Goal: Information Seeking & Learning: Learn about a topic

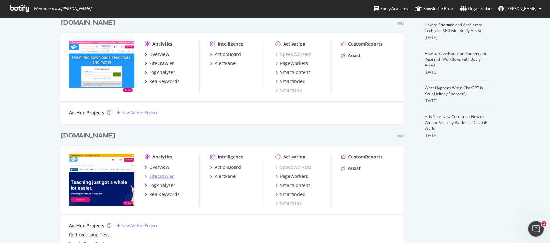
click at [164, 177] on div "SiteCrawler" at bounding box center [161, 176] width 25 height 6
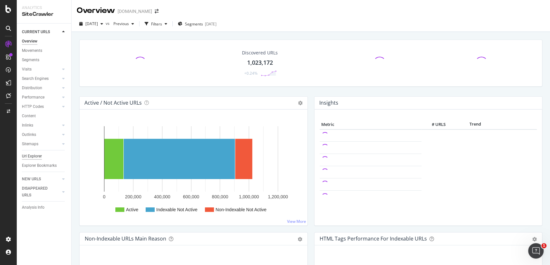
click at [37, 159] on div "Url Explorer" at bounding box center [32, 156] width 20 height 7
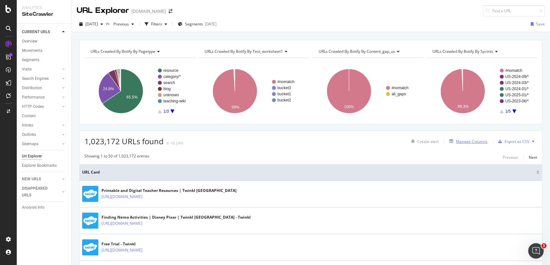
click at [455, 138] on div "Manage Columns" at bounding box center [467, 141] width 41 height 7
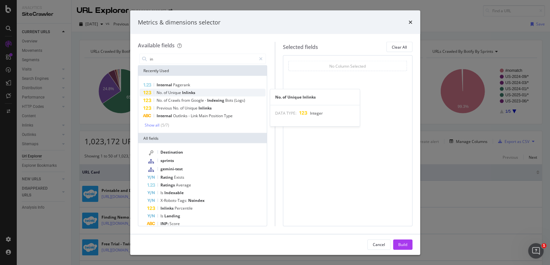
type input "in"
click at [197, 91] on div "No. of Unique Inlinks" at bounding box center [203, 93] width 126 height 8
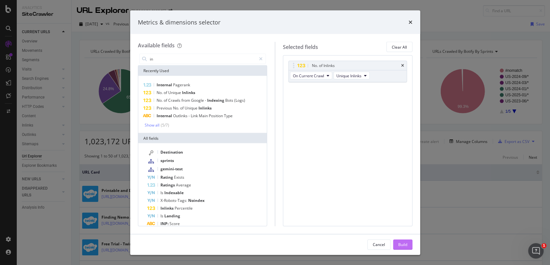
click at [406, 242] on div "Build" at bounding box center [402, 244] width 9 height 5
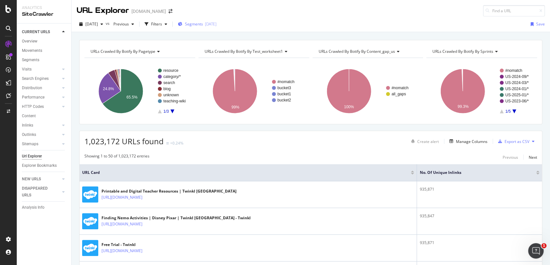
click at [203, 24] on span "Segments" at bounding box center [194, 23] width 18 height 5
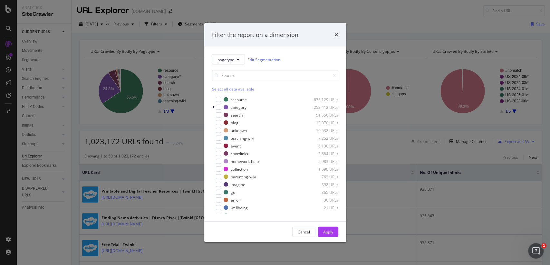
click at [233, 103] on div "resource 673,129 URLs category 253,412 URLs search 51,656 URLs blog 13,070 URLs…" at bounding box center [275, 154] width 126 height 117
click at [234, 102] on div "resource 673,129 URLs" at bounding box center [275, 99] width 126 height 6
click at [329, 225] on div "Cancel Apply" at bounding box center [275, 232] width 142 height 21
click at [329, 230] on div "Apply" at bounding box center [328, 231] width 10 height 5
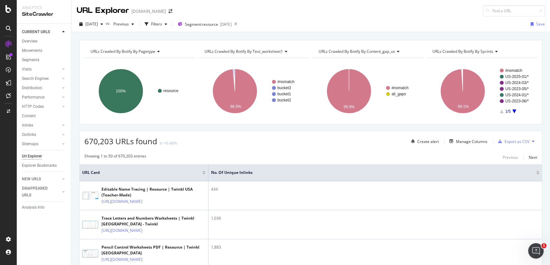
click at [538, 173] on div at bounding box center [537, 174] width 3 height 2
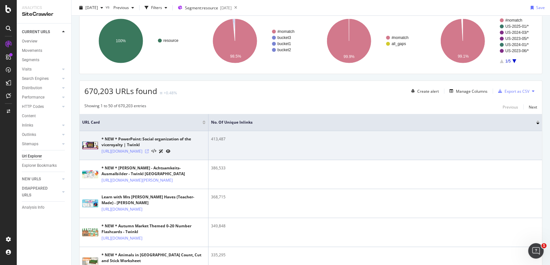
click at [149, 153] on icon at bounding box center [147, 152] width 4 height 4
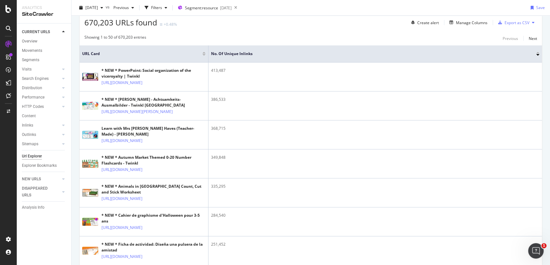
scroll to position [122, 0]
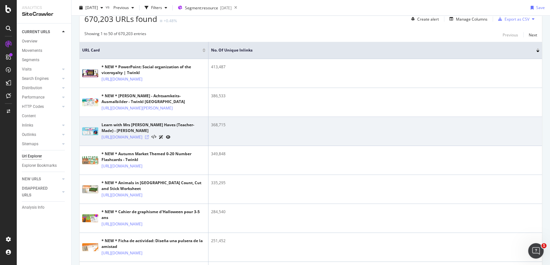
click at [149, 139] on icon at bounding box center [147, 137] width 4 height 4
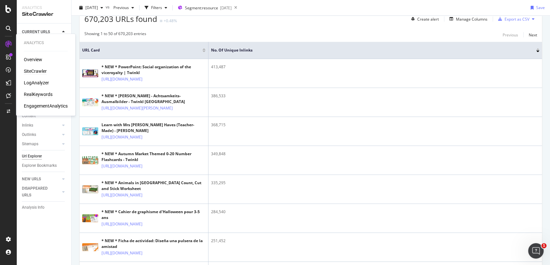
click at [38, 95] on div "RealKeywords" at bounding box center [38, 94] width 29 height 6
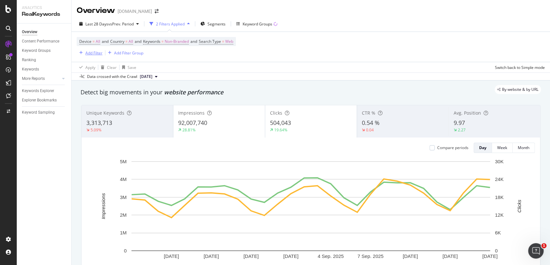
click at [92, 54] on div "Add Filter" at bounding box center [93, 52] width 17 height 5
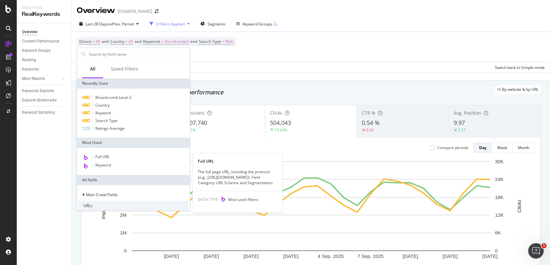
click at [103, 154] on span "Full URL" at bounding box center [102, 156] width 14 height 5
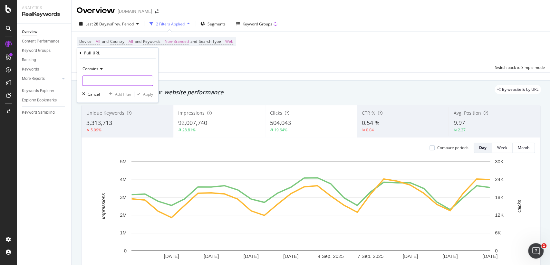
click at [118, 76] on input "text" at bounding box center [118, 80] width 70 height 10
paste input "/resources/home"
type input "/resources/home"
click at [147, 93] on div "Apply" at bounding box center [148, 94] width 10 height 5
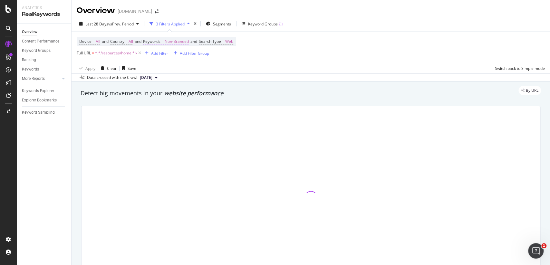
click at [178, 42] on span "Non-Branded" at bounding box center [177, 41] width 24 height 9
click at [177, 54] on span "Non-Branded" at bounding box center [166, 56] width 27 height 5
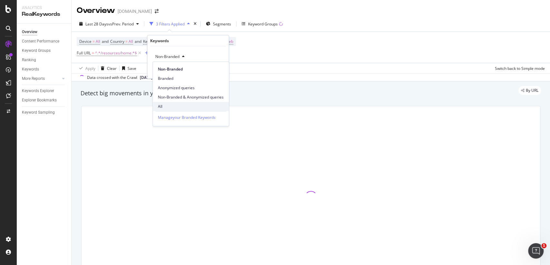
click at [178, 106] on span "All" at bounding box center [191, 107] width 66 height 6
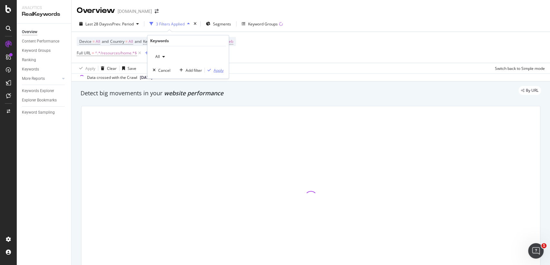
click at [222, 72] on div "Apply" at bounding box center [219, 69] width 10 height 5
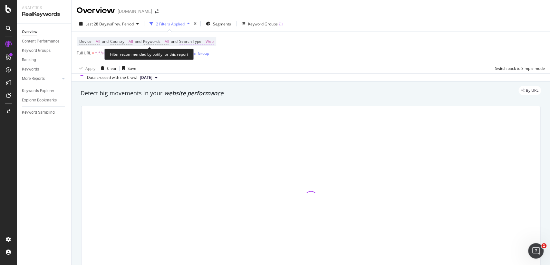
click at [205, 40] on span "=" at bounding box center [203, 41] width 2 height 5
click at [204, 60] on div "Web" at bounding box center [226, 57] width 71 height 10
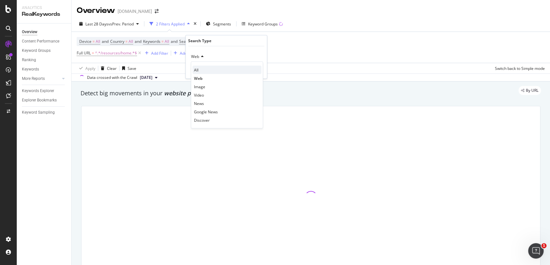
click at [203, 67] on div "All" at bounding box center [226, 70] width 69 height 8
click at [256, 71] on div "Apply" at bounding box center [257, 69] width 10 height 5
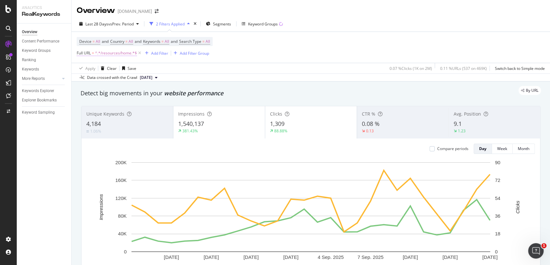
click at [120, 56] on span "^.*/resources/home.*$" at bounding box center [116, 53] width 42 height 9
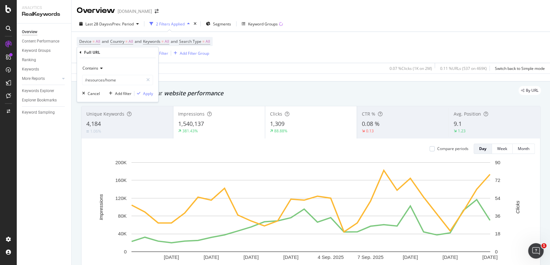
click at [99, 70] on icon at bounding box center [100, 68] width 5 height 4
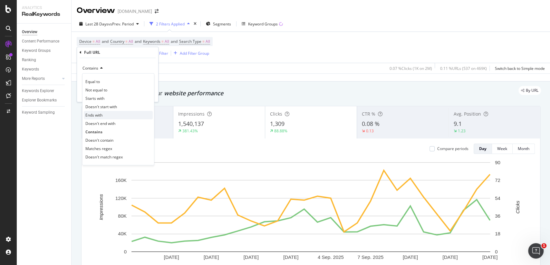
click at [107, 114] on div "Ends with" at bounding box center [118, 115] width 69 height 8
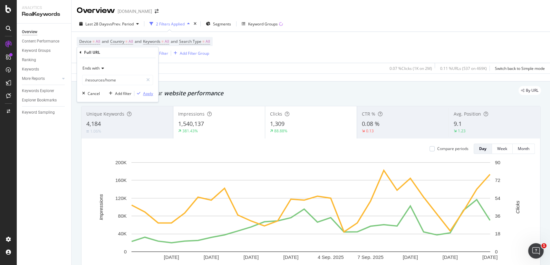
click at [145, 93] on div "Apply" at bounding box center [148, 93] width 10 height 5
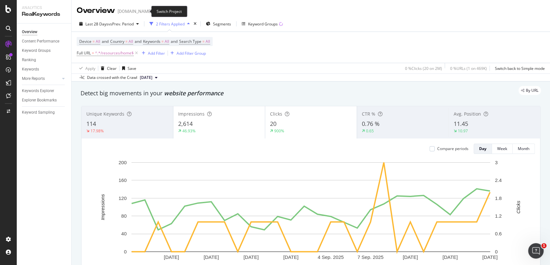
click at [155, 11] on icon "arrow-right-arrow-left" at bounding box center [157, 11] width 4 height 5
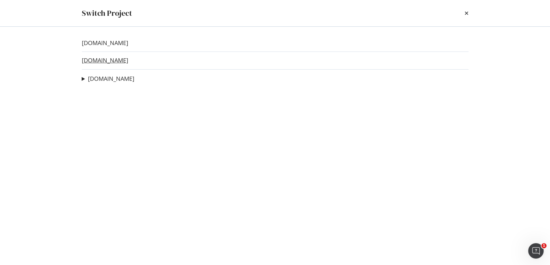
click at [111, 61] on link "twinkl.co.uk" at bounding box center [105, 60] width 46 height 7
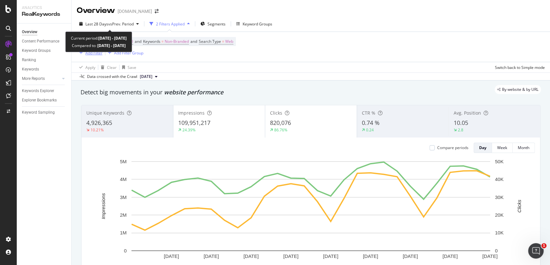
click at [94, 54] on div "Add Filter" at bounding box center [93, 52] width 17 height 5
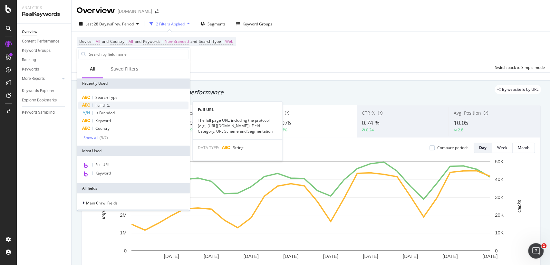
click at [108, 104] on span "Full URL" at bounding box center [102, 104] width 14 height 5
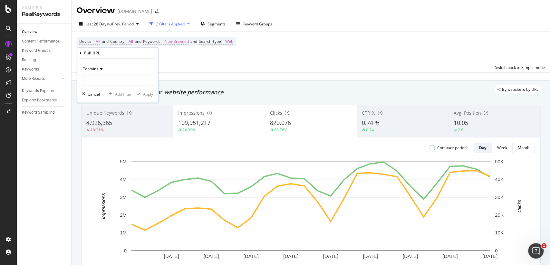
click at [109, 69] on div "Contains" at bounding box center [117, 69] width 71 height 10
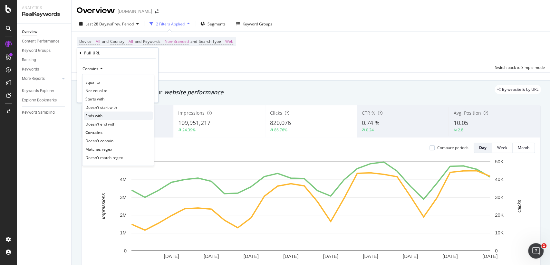
click at [104, 112] on div "Ends with" at bounding box center [118, 116] width 69 height 8
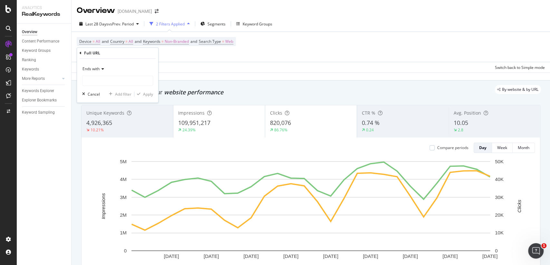
click at [110, 74] on div "Ends with" at bounding box center [117, 75] width 71 height 22
click at [110, 79] on input "text" at bounding box center [118, 80] width 70 height 10
paste input "/resources/home"
type input "/resources/home"
click at [150, 94] on div "Apply" at bounding box center [148, 94] width 10 height 5
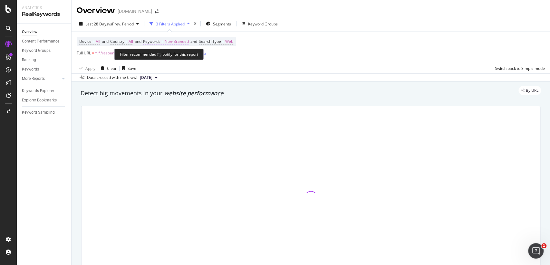
click at [183, 43] on span "Non-Branded" at bounding box center [177, 41] width 24 height 9
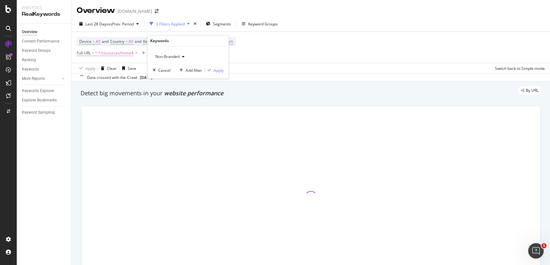
click at [163, 54] on span "Non-Branded" at bounding box center [166, 56] width 27 height 5
click at [168, 104] on span "All" at bounding box center [191, 107] width 66 height 6
click at [218, 74] on div "All Cancel Add filter Apply" at bounding box center [188, 62] width 81 height 32
click at [219, 67] on div "Apply" at bounding box center [219, 69] width 10 height 5
click at [218, 73] on div "Apply Clear Save Switch back to Simple mode" at bounding box center [311, 68] width 479 height 11
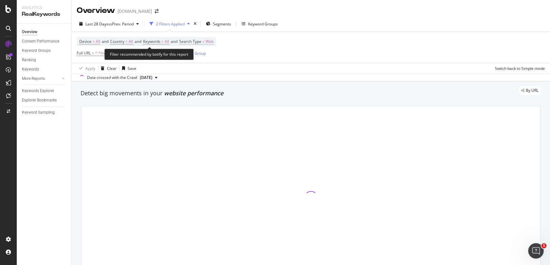
click at [213, 44] on span "Web" at bounding box center [210, 41] width 8 height 9
click at [206, 54] on div "Web" at bounding box center [226, 57] width 71 height 10
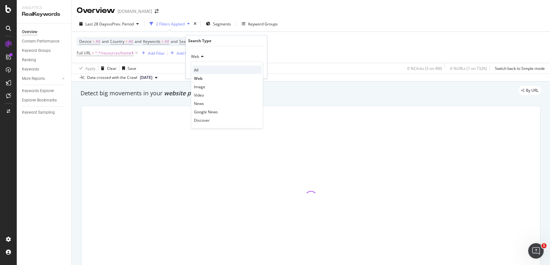
click at [204, 70] on div "All" at bounding box center [226, 70] width 69 height 8
click at [259, 70] on div "Apply" at bounding box center [257, 69] width 10 height 5
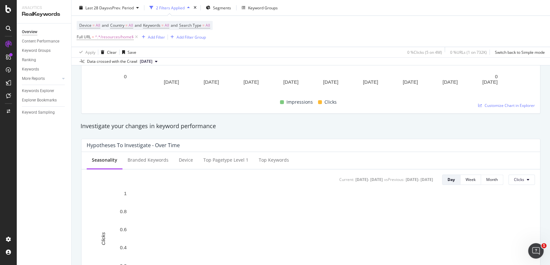
scroll to position [208, 0]
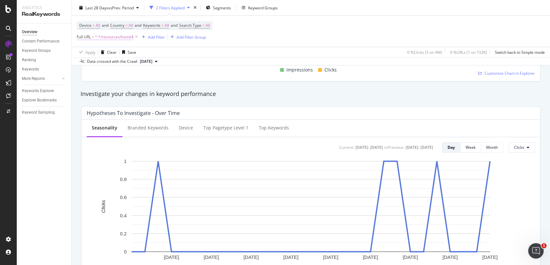
click at [110, 39] on span "^.*/resources/home$" at bounding box center [114, 37] width 39 height 9
click at [115, 62] on input "/resources/home" at bounding box center [113, 64] width 61 height 10
paste input "https://www.twinkl.co.uk/resources/ks2-shape-space-measure/ks2-area-and-perimet…"
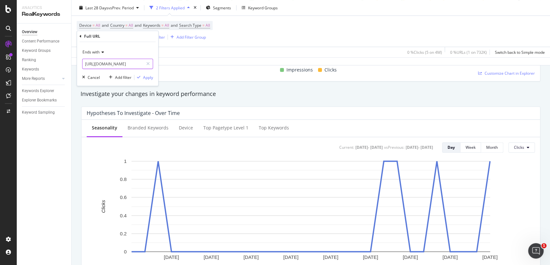
click at [129, 64] on input "https://www.twinkl.co.uk/resources/ks2-shape-space-measure/ks2-area-and-perimet…" at bounding box center [113, 64] width 61 height 10
type input "/resources/ks2-shape-space-measure/ks2-area-and-perimeter/area-area-and-perimet…"
click at [142, 77] on div "button" at bounding box center [138, 77] width 9 height 4
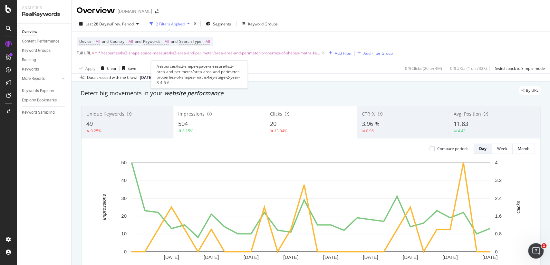
click at [252, 57] on span "^.*/resources/ks2-shape-space-measure/ks2-area-and-perimeter/area-area-and-peri…" at bounding box center [208, 53] width 226 height 9
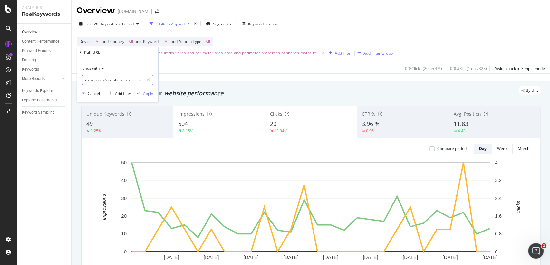
click at [118, 78] on input "/resources/ks2-shape-space-measure/ks2-area-and-perimeter/area-area-and-perimet…" at bounding box center [113, 80] width 61 height 10
click at [289, 92] on div "By URL" at bounding box center [307, 90] width 467 height 9
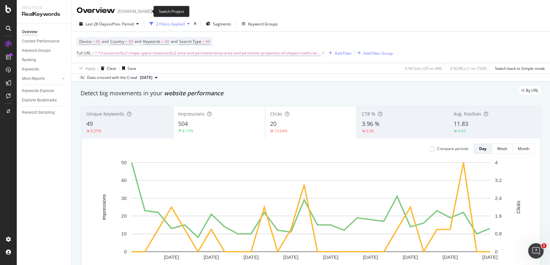
click at [152, 12] on span at bounding box center [156, 11] width 9 height 5
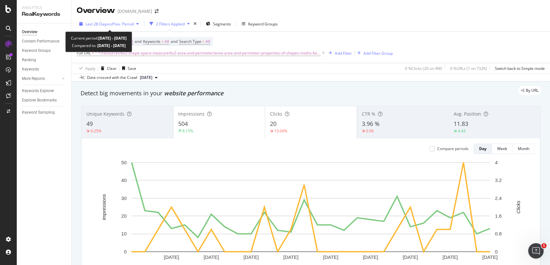
click at [130, 24] on span "vs Prev. Period" at bounding box center [120, 23] width 25 height 5
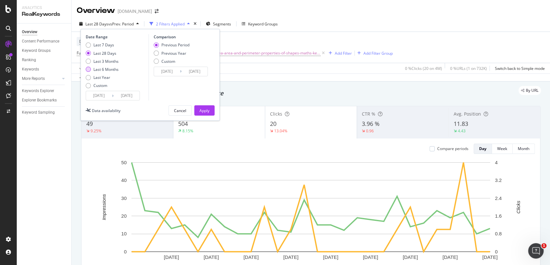
click at [112, 67] on div "Last 6 Months" at bounding box center [105, 69] width 25 height 5
type input "2025/03/19"
type input "2024/09/15"
type input "2025/03/18"
click at [207, 109] on div "Apply" at bounding box center [205, 110] width 10 height 5
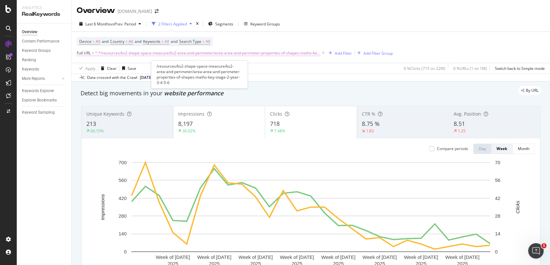
click at [200, 54] on span "^.*/resources/ks2-shape-space-measure/ks2-area-and-perimeter/area-area-and-peri…" at bounding box center [208, 53] width 226 height 9
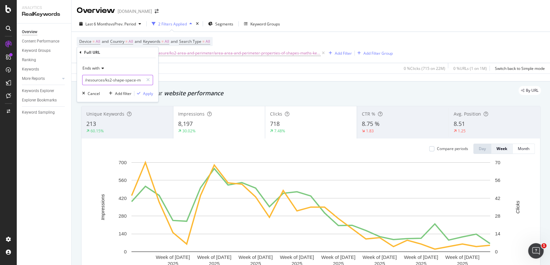
click at [125, 78] on input "/resources/ks2-shape-space-measure/ks2-area-and-perimeter/area-area-and-perimet…" at bounding box center [113, 80] width 61 height 10
paste input "maths-code-breakers-mastery-fluency-reasoning-and-problem-solving-maths-key-sta…"
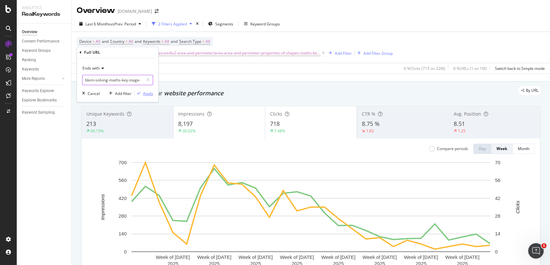
type input "maths-code-breakers-mastery-fluency-reasoning-and-problem-solving-maths-key-sta…"
click at [143, 92] on div "Apply" at bounding box center [148, 93] width 10 height 5
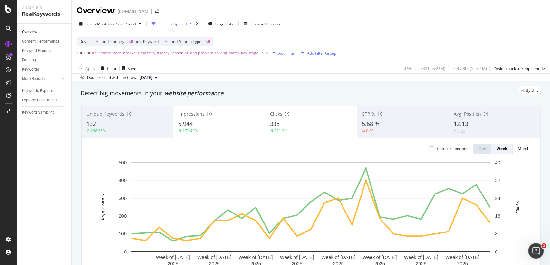
click at [191, 52] on span "^.*maths-code-breakers-mastery-fluency-reasoning-and-problem-solving-maths-key-…" at bounding box center [179, 53] width 169 height 9
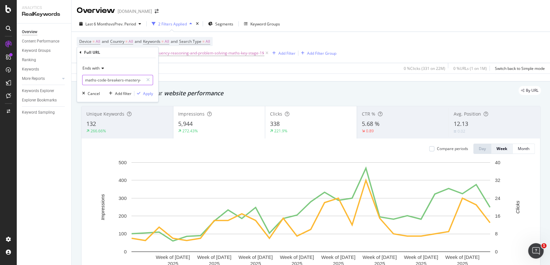
click at [128, 78] on input "maths-code-breakers-mastery-fluency-reasoning-and-problem-solving-maths-key-sta…" at bounding box center [113, 80] width 61 height 10
paste input "area-area-and-perimeter-properties-of-shapes-maths-key-stage-2-year-3-4-5-6"
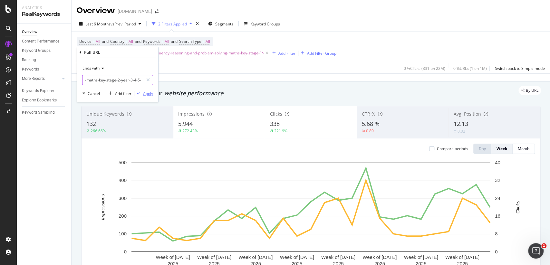
type input "area-area-and-perimeter-properties-of-shapes-maths-key-stage-2-year-3-4-5-6"
click at [144, 94] on div "Apply" at bounding box center [148, 93] width 10 height 5
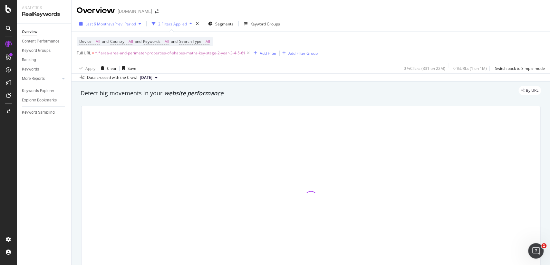
click at [107, 25] on span "Last 6 Months" at bounding box center [97, 23] width 25 height 5
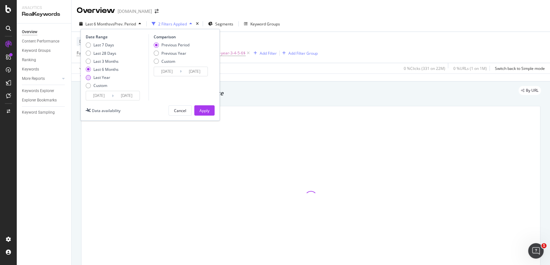
click at [105, 75] on div "Last Year" at bounding box center [101, 77] width 17 height 5
type input "2024/09/19"
type input "2023/09/20"
type input "2024/09/18"
click at [205, 113] on div "Apply" at bounding box center [205, 110] width 10 height 5
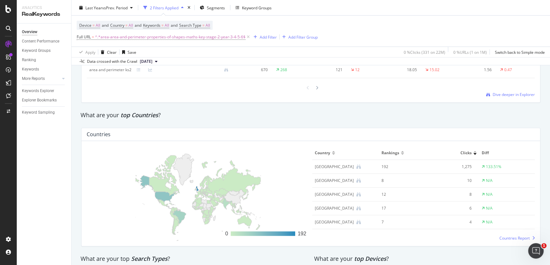
scroll to position [891, 0]
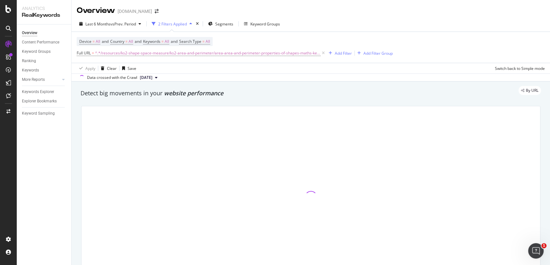
click at [146, 14] on div "Overview [DOMAIN_NAME]" at bounding box center [121, 10] width 88 height 11
click at [155, 11] on icon "arrow-right-arrow-left" at bounding box center [157, 11] width 4 height 5
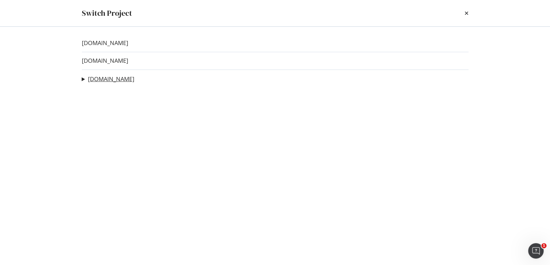
click at [109, 77] on link "[DOMAIN_NAME]" at bounding box center [111, 79] width 46 height 7
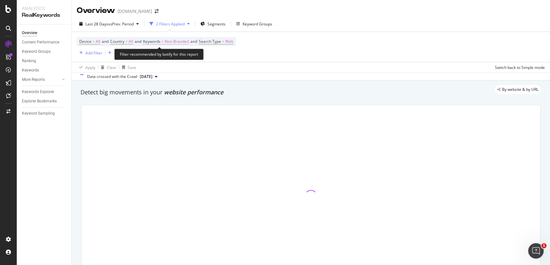
click at [185, 38] on span "Non-Branded" at bounding box center [177, 41] width 24 height 9
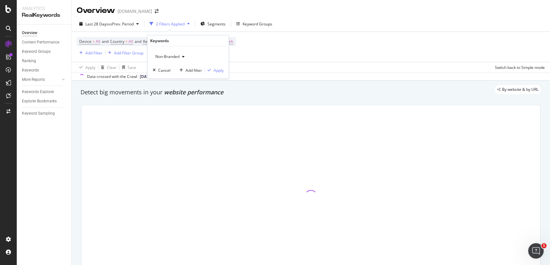
click at [180, 57] on div "button" at bounding box center [184, 57] width 8 height 4
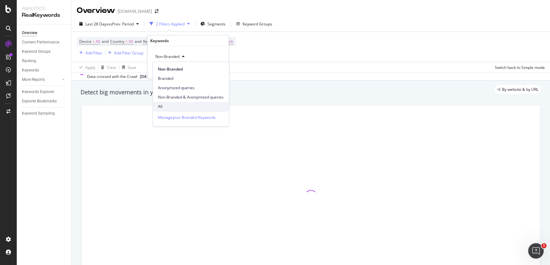
click at [167, 105] on span "All" at bounding box center [191, 107] width 66 height 6
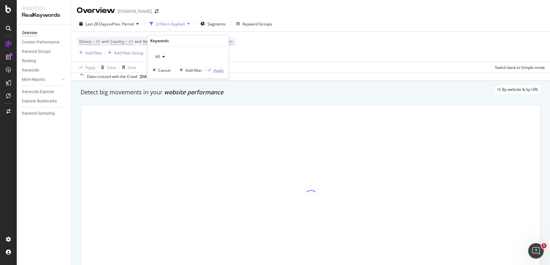
click at [222, 73] on div "Apply" at bounding box center [219, 69] width 10 height 5
click at [220, 70] on div "Apply Clear Save Switch back to Simple mode" at bounding box center [311, 67] width 479 height 11
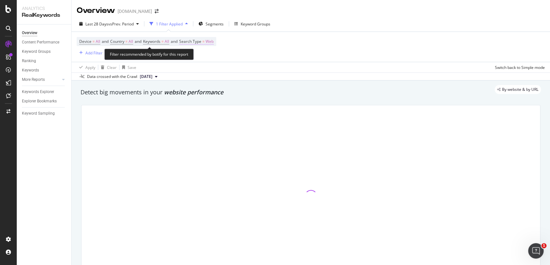
click at [201, 40] on span "Search Type" at bounding box center [190, 41] width 22 height 5
click at [202, 59] on div "Web" at bounding box center [226, 57] width 71 height 10
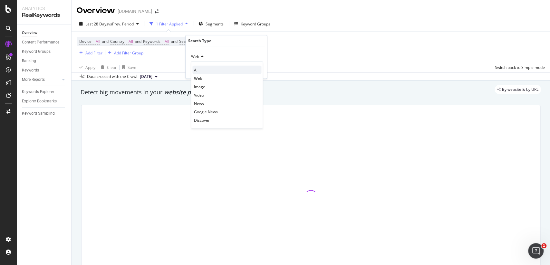
click at [202, 70] on div "All" at bounding box center [226, 70] width 69 height 8
click at [257, 72] on div "Apply" at bounding box center [257, 69] width 10 height 5
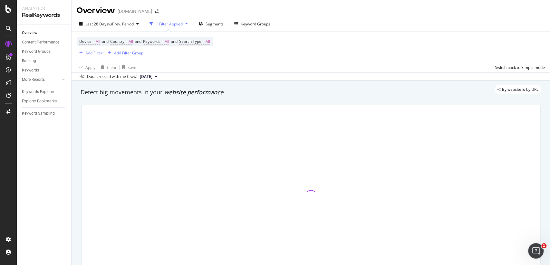
click at [96, 54] on div "Add Filter" at bounding box center [93, 52] width 17 height 5
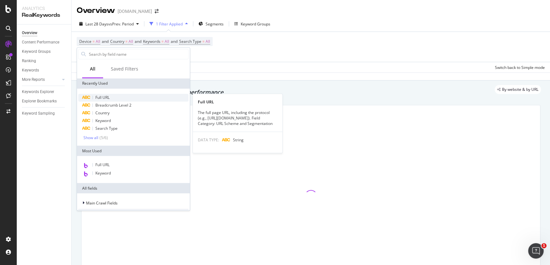
click at [107, 98] on span "Full URL" at bounding box center [102, 97] width 14 height 5
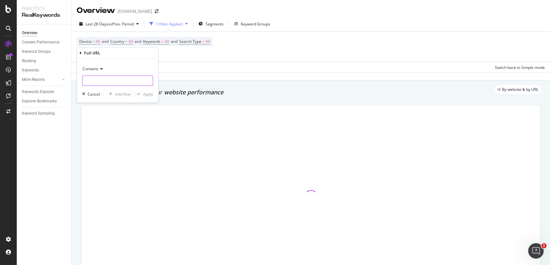
click at [113, 82] on input "text" at bounding box center [118, 80] width 70 height 10
paste input "https://app.botify.com/twinkl-educational-publishing-org/twinkl.co.uk/keywords/…"
type input "https://app.botify.com/twinkl-educational-publishing-org/twinkl.co.uk/keywords/…"
click at [103, 79] on input "https://app.botify.com/twinkl-educational-publishing-org/twinkl.co.uk/keywords/…" at bounding box center [113, 80] width 61 height 10
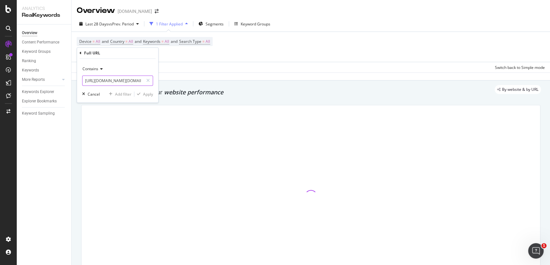
click at [103, 79] on input "https://app.botify.com/twinkl-educational-publishing-org/twinkl.co.uk/keywords/…" at bounding box center [113, 80] width 61 height 10
click at [120, 81] on input "text" at bounding box center [118, 80] width 70 height 10
paste input "[URL][DOMAIN_NAME]"
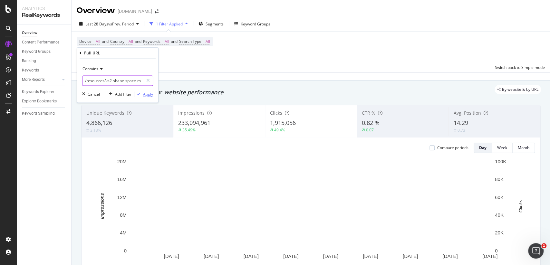
type input "/resources/ks2-shape-space-measure/ks2-area-and-perimeter/area-area-and-perimet…"
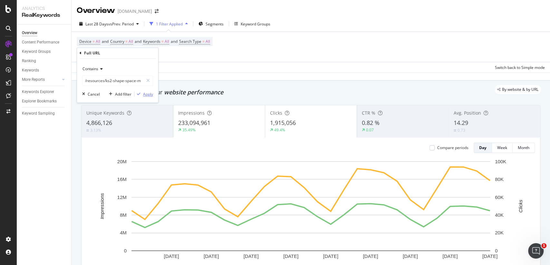
click at [144, 94] on div "Apply" at bounding box center [148, 94] width 10 height 5
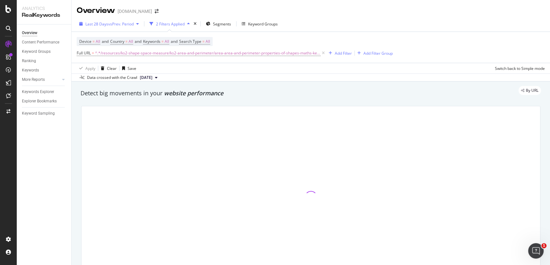
click at [123, 21] on span "vs Prev. Period" at bounding box center [120, 23] width 25 height 5
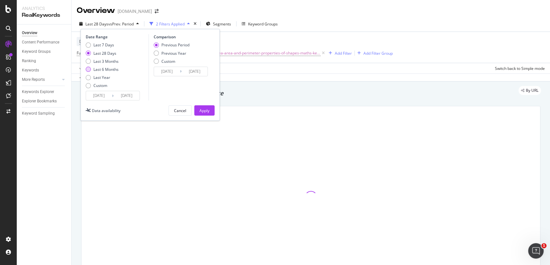
click at [106, 71] on div "Last 6 Months" at bounding box center [105, 69] width 25 height 5
type input "2025/03/19"
type input "2024/09/15"
type input "2025/03/18"
click at [200, 107] on div "Apply" at bounding box center [205, 111] width 10 height 10
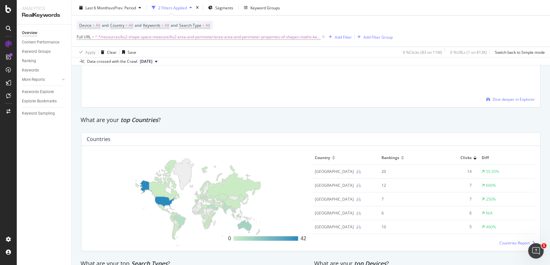
scroll to position [881, 0]
click at [193, 39] on span "^.*/resources/ks2-shape-space-measure/ks2-area-and-perimeter/area-area-and-peri…" at bounding box center [208, 37] width 226 height 9
click at [106, 64] on input "/resources/ks2-shape-space-measure/ks2-area-and-perimeter/area-area-and-perimet…" at bounding box center [113, 64] width 61 height 10
paste input "maths-code-breakers-mastery-fluency-reasoning-and-problem-solving-maths-key-sta…"
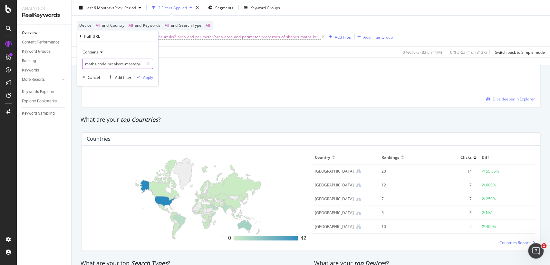
scroll to position [0, 104]
type input "maths-code-breakers-mastery-fluency-reasoning-and-problem-solving-maths-key-sta…"
click at [148, 79] on div "Apply" at bounding box center [148, 77] width 10 height 5
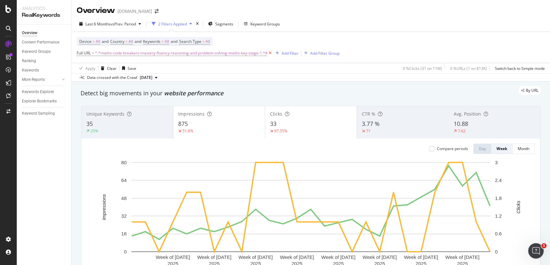
click at [270, 54] on icon at bounding box center [270, 53] width 5 height 6
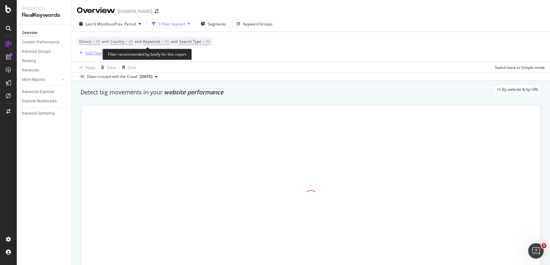
click at [93, 53] on div "Add Filter" at bounding box center [93, 52] width 17 height 5
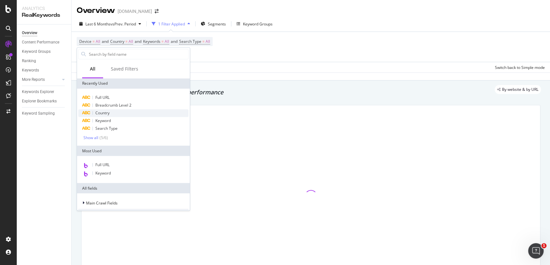
click at [113, 114] on div "Country" at bounding box center [133, 113] width 110 height 8
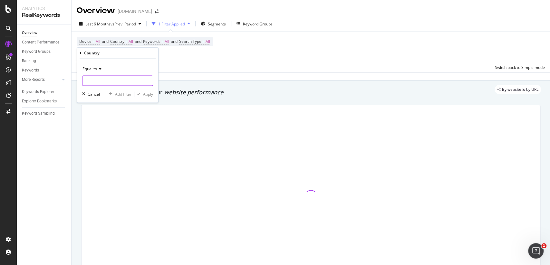
click at [114, 82] on input "text" at bounding box center [118, 80] width 70 height 10
type input "uni"
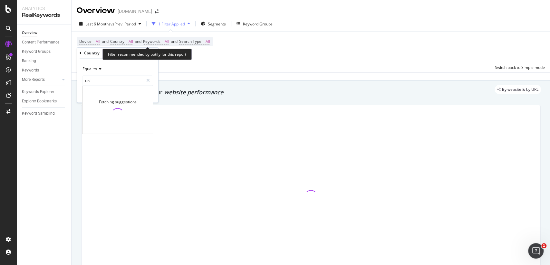
click at [126, 45] on span "Device = All and Country = All and Keywords = All and Search Type = All" at bounding box center [144, 41] width 131 height 9
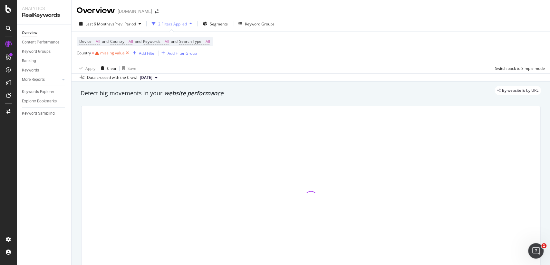
click at [126, 54] on icon at bounding box center [127, 53] width 5 height 6
click at [121, 41] on span "Country" at bounding box center [117, 41] width 14 height 5
click at [123, 63] on div "All Cancel Add filter Apply" at bounding box center [152, 62] width 81 height 32
click at [123, 59] on div "All" at bounding box center [152, 57] width 71 height 10
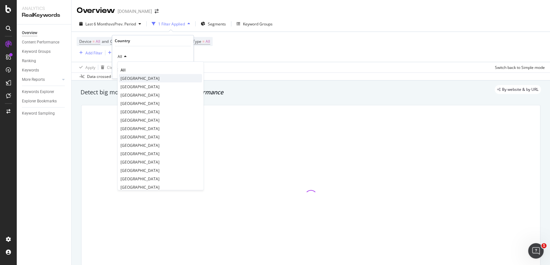
click at [130, 75] on span "[GEOGRAPHIC_DATA]" at bounding box center [140, 77] width 39 height 5
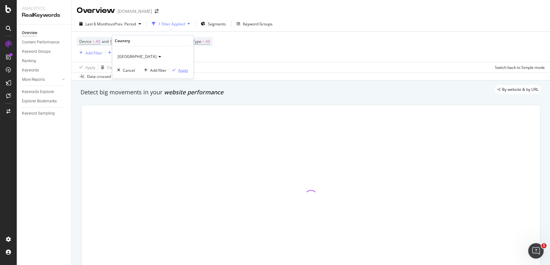
click at [188, 70] on div "Apply" at bounding box center [183, 69] width 10 height 5
click at [96, 53] on div "Add Filter" at bounding box center [93, 52] width 17 height 5
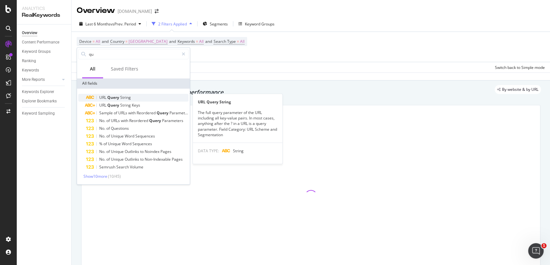
type input "q"
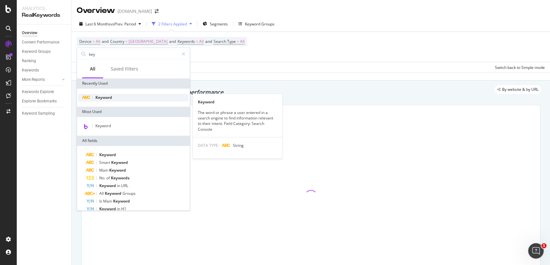
type input "key"
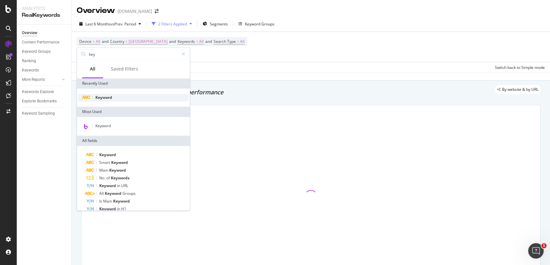
click at [111, 99] on span "Keyword" at bounding box center [103, 97] width 17 height 5
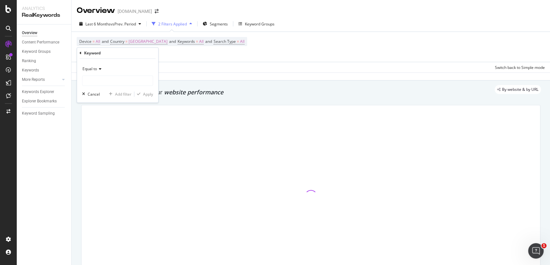
click at [100, 73] on div "Equal to" at bounding box center [117, 69] width 71 height 10
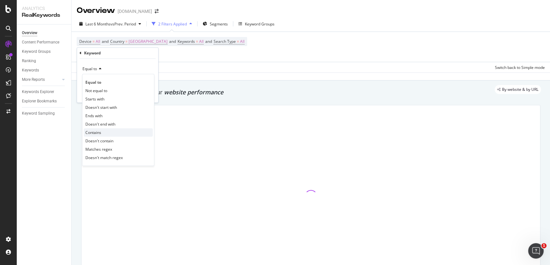
click at [100, 131] on span "Contains" at bounding box center [93, 132] width 16 height 5
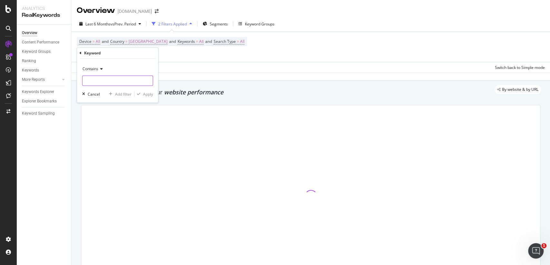
click at [107, 84] on input "text" at bounding box center [118, 80] width 70 height 10
type input "area"
click at [146, 93] on div "Apply" at bounding box center [148, 94] width 10 height 5
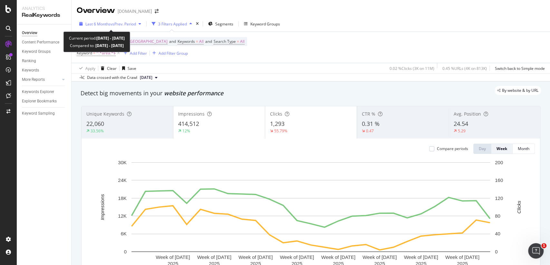
click at [106, 22] on span "Last 6 Months" at bounding box center [97, 23] width 25 height 5
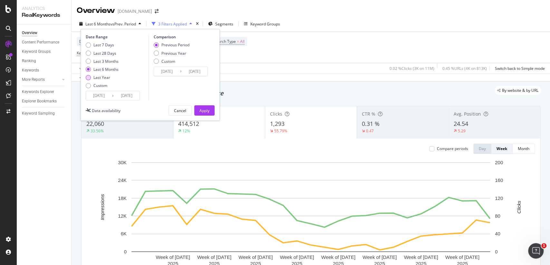
click at [109, 78] on div "Last Year" at bounding box center [101, 77] width 17 height 5
type input "2024/09/19"
type input "2023/09/20"
type input "2024/09/18"
click at [200, 108] on div "Apply" at bounding box center [205, 110] width 10 height 5
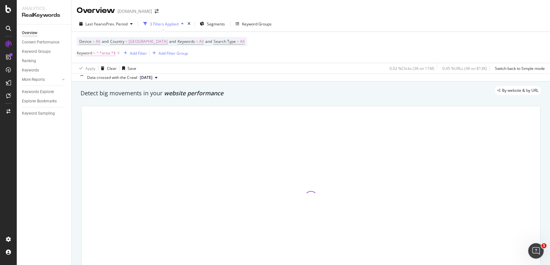
click at [102, 55] on span "^.*area.*$" at bounding box center [105, 53] width 19 height 9
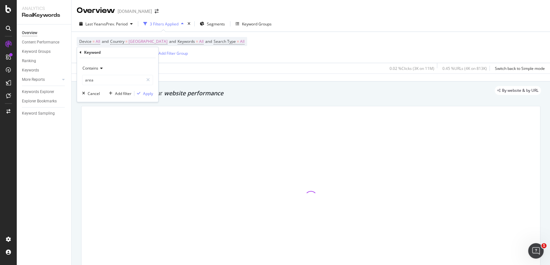
click at [104, 72] on div "Contains" at bounding box center [117, 68] width 71 height 10
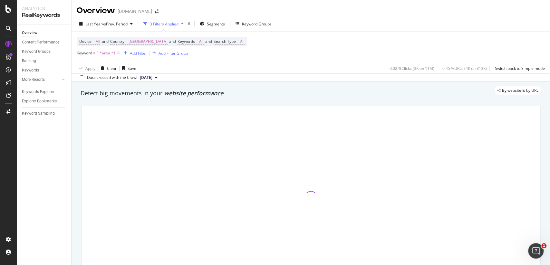
click at [175, 58] on div "Device = All and Country = United States of America and Keywords = All and Sear…" at bounding box center [311, 47] width 468 height 31
click at [167, 44] on span "[GEOGRAPHIC_DATA]" at bounding box center [148, 41] width 39 height 9
click at [156, 55] on span "[GEOGRAPHIC_DATA]" at bounding box center [137, 56] width 39 height 5
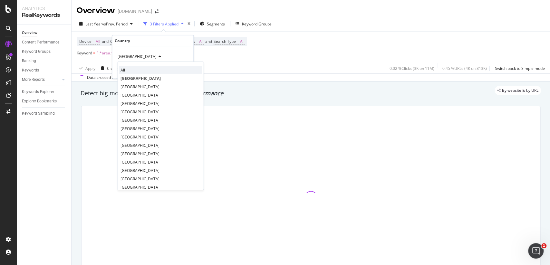
click at [149, 69] on div "All" at bounding box center [160, 70] width 83 height 8
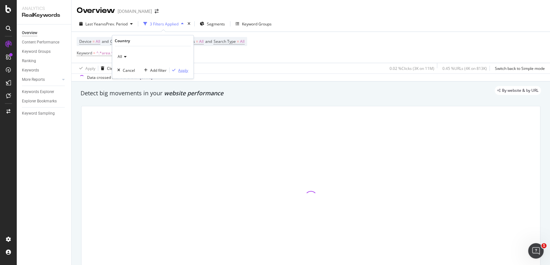
click at [188, 71] on div "Apply" at bounding box center [183, 69] width 10 height 5
click at [101, 54] on span "^.*area.*$" at bounding box center [105, 53] width 19 height 9
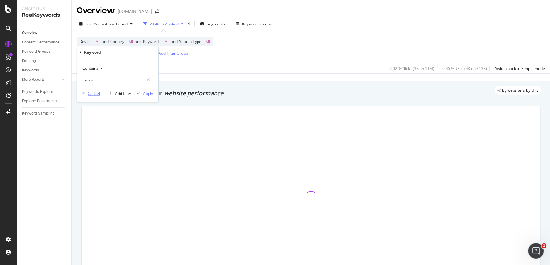
click at [94, 92] on div "Cancel" at bounding box center [94, 93] width 12 height 5
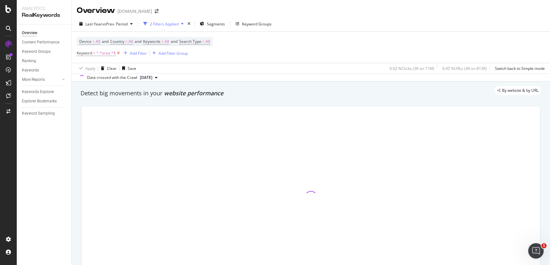
click at [118, 55] on icon at bounding box center [118, 53] width 5 height 6
click at [95, 54] on div "Add Filter" at bounding box center [93, 52] width 17 height 5
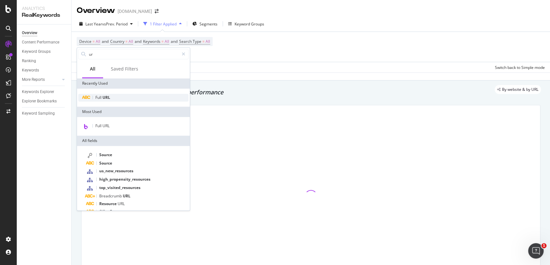
type input "ur"
click at [123, 96] on div "Full URL" at bounding box center [133, 98] width 110 height 8
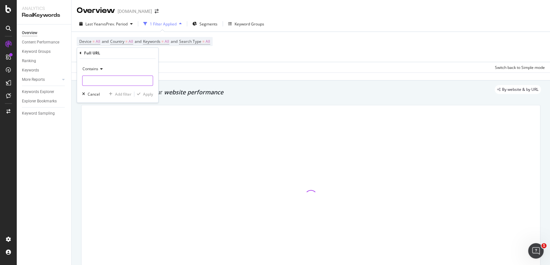
click at [119, 79] on input "text" at bounding box center [118, 80] width 70 height 10
paste input "area-area-and-perimeter-properties-of-shapes-maths-key-stage-2-year-3-4-5-6"
type input "area-area-and-perimeter-properties-of-shapes-maths-key-stage-2-year-3-4-5-6"
click at [105, 72] on div "Contains" at bounding box center [117, 69] width 71 height 10
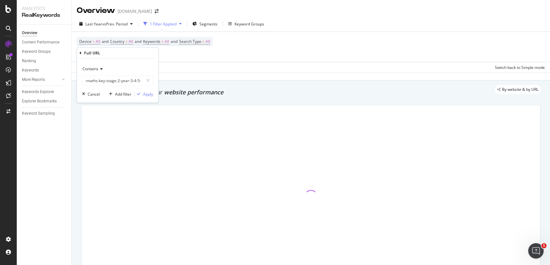
scroll to position [0, 0]
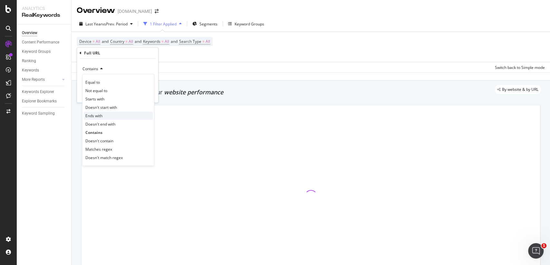
click at [108, 113] on div "Ends with" at bounding box center [118, 116] width 69 height 8
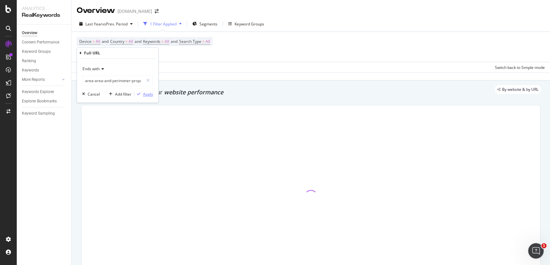
click at [150, 93] on div "Apply" at bounding box center [148, 94] width 10 height 5
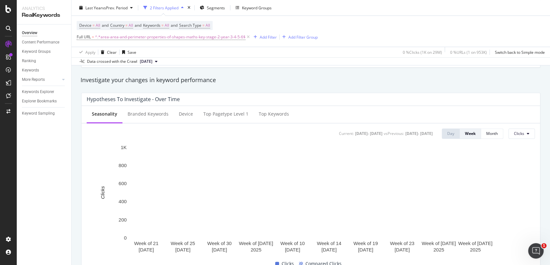
scroll to position [203, 0]
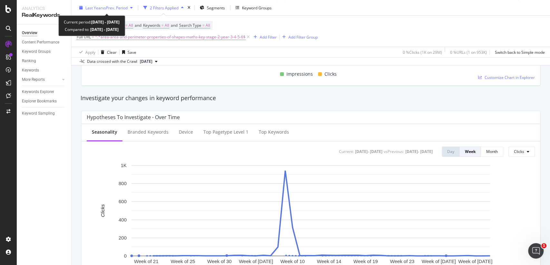
click at [121, 12] on div "Last Year vs Prev. Period" at bounding box center [106, 8] width 59 height 10
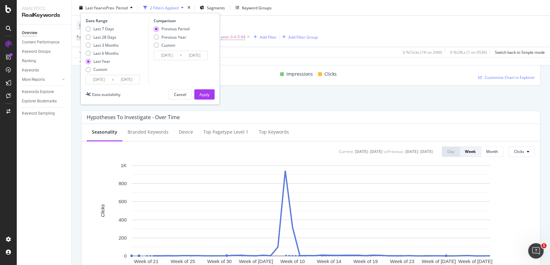
click at [104, 78] on input "2024/09/19" at bounding box center [99, 79] width 26 height 9
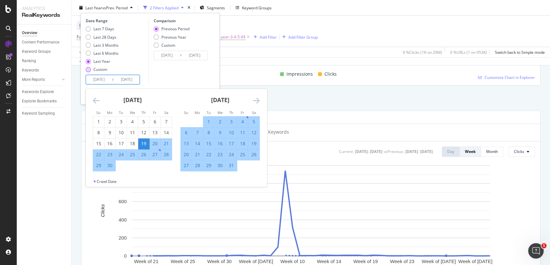
click at [92, 69] on div "Custom" at bounding box center [102, 69] width 33 height 5
type input "2025/08/22"
type input "2025/07/25"
type input "2025/08/21"
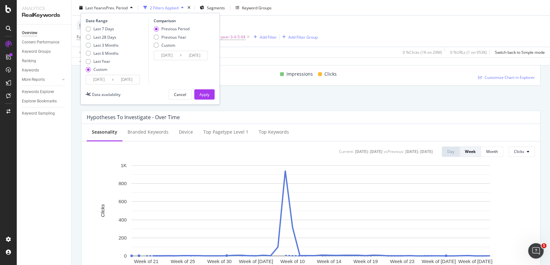
click at [98, 76] on input "2025/08/22" at bounding box center [99, 79] width 26 height 9
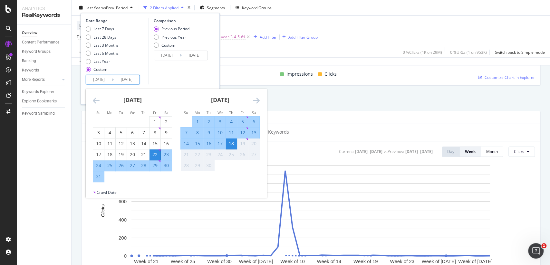
click at [95, 99] on icon "Move backward to switch to the previous month." at bounding box center [96, 101] width 7 height 8
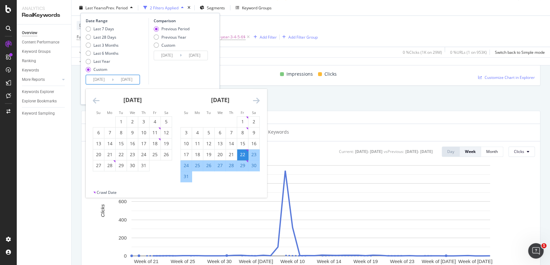
click at [95, 99] on icon "Move backward to switch to the previous month." at bounding box center [96, 101] width 7 height 8
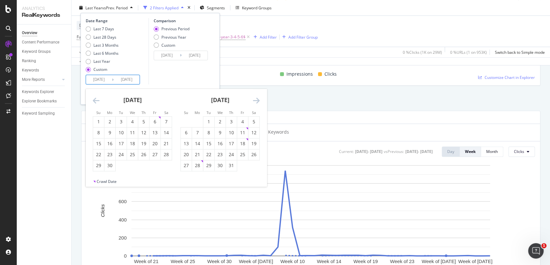
click at [95, 99] on icon "Move backward to switch to the previous month." at bounding box center [96, 101] width 7 height 8
click at [112, 166] on div "24" at bounding box center [109, 165] width 11 height 6
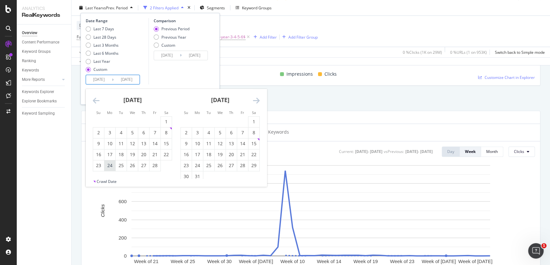
type input "2025/02/24"
type input "2024/07/31"
type input "2025/02/23"
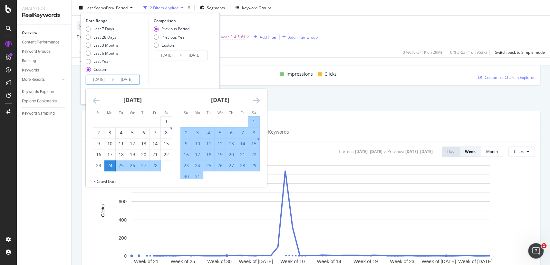
click at [186, 152] on div "16" at bounding box center [186, 154] width 11 height 6
type input "2025/03/16"
type input "2025/02/03"
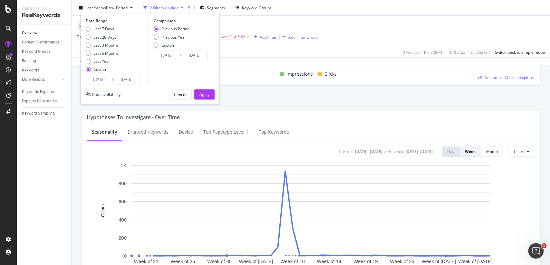
click at [210, 100] on div "Date Range Last 7 Days Last 28 Days Last 3 Months Last 6 Months Last Year Custo…" at bounding box center [150, 59] width 139 height 92
click at [210, 98] on button "Apply" at bounding box center [204, 94] width 20 height 10
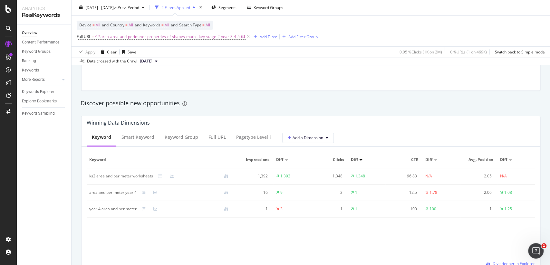
scroll to position [530, 0]
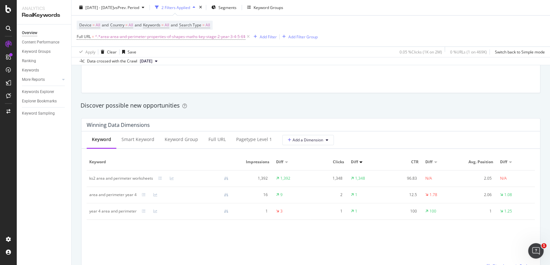
click at [140, 177] on div "ks2 area and perimeter worksheets" at bounding box center [121, 179] width 64 height 6
copy div "ks2 area and perimeter worksheets"
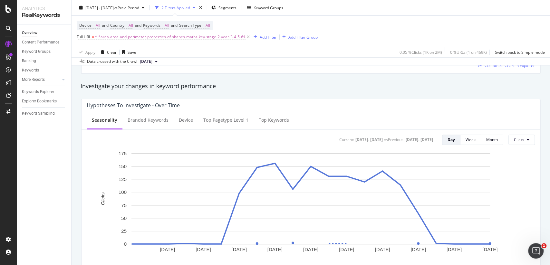
scroll to position [208, 0]
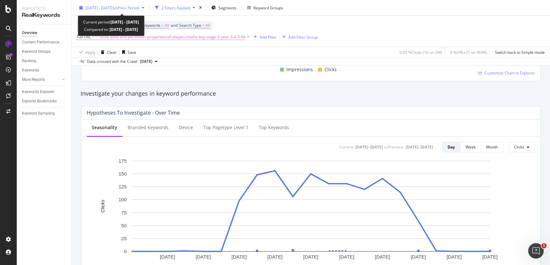
click at [102, 9] on span "2025 Feb. 24th - Mar. 16th" at bounding box center [99, 7] width 28 height 5
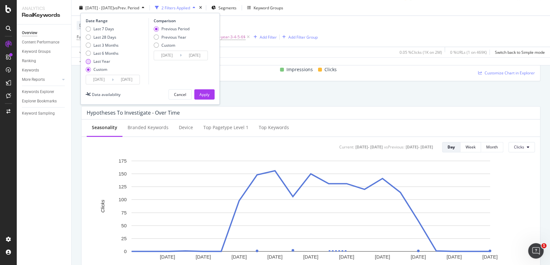
click at [108, 61] on div "Last Year" at bounding box center [101, 61] width 17 height 5
type input "2024/09/19"
type input "2025/09/18"
type input "2023/09/20"
type input "2024/09/18"
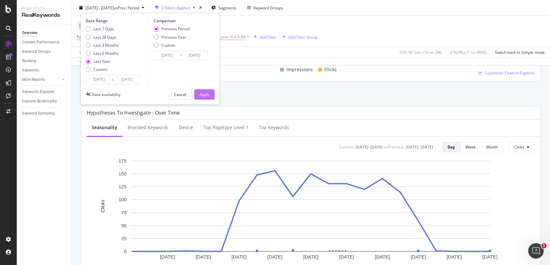
click at [210, 93] on button "Apply" at bounding box center [204, 94] width 20 height 10
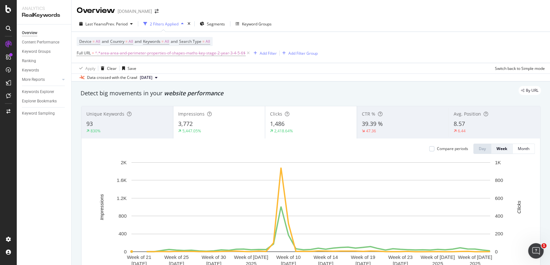
click at [190, 53] on span "^.*area-area-and-perimeter-properties-of-shapes-maths-key-stage-2-year-3-4-5-6$" at bounding box center [170, 53] width 151 height 9
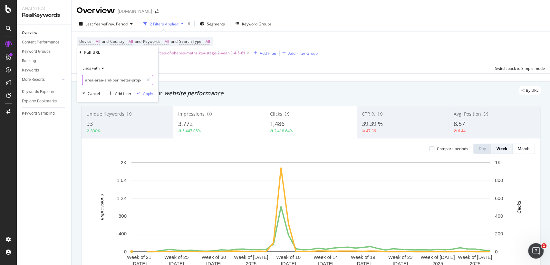
click at [142, 79] on input "area-area-and-perimeter-properties-of-shapes-maths-key-stage-2-year-3-4-5-6" at bounding box center [113, 80] width 61 height 10
click at [135, 80] on input "area-area-and-perimeter-properties-of-shapes-maths-key-stage-2-year-3-4-5-6" at bounding box center [113, 80] width 61 height 10
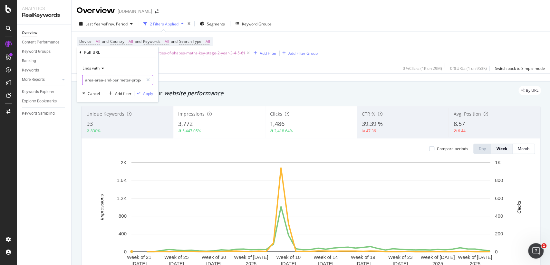
click at [135, 80] on input "area-area-and-perimeter-properties-of-shapes-maths-key-stage-2-year-3-4-5-6" at bounding box center [113, 80] width 61 height 10
paste input "maths-code-breakers-mastery-fluency-reasoning-and-problem-solving-maths-key-sta…"
type input "maths-code-breakers-mastery-fluency-reasoning-and-problem-solving-maths-key-sta…"
click at [152, 93] on div "Apply" at bounding box center [148, 93] width 10 height 5
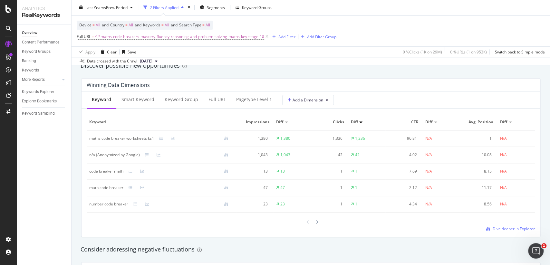
scroll to position [577, 0]
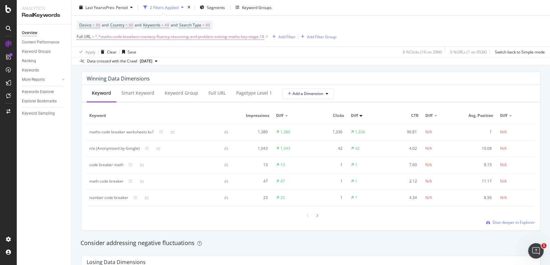
click at [120, 132] on div "maths code breaker worksheets ks1" at bounding box center [121, 132] width 65 height 6
copy div "maths code breaker worksheets ks1"
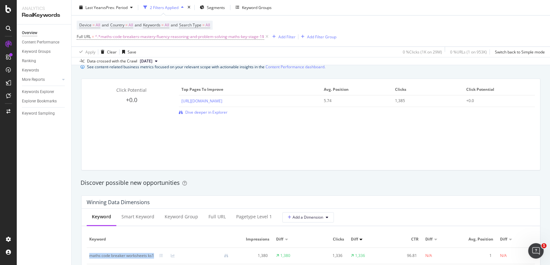
scroll to position [537, 0]
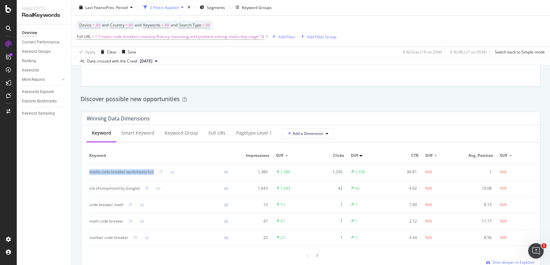
copy div "maths code breaker worksheets ks1"
click at [239, 38] on span "^.*maths-code-breakers-mastery-fluency-reasoning-and-problem-solving-maths-key-…" at bounding box center [179, 37] width 169 height 9
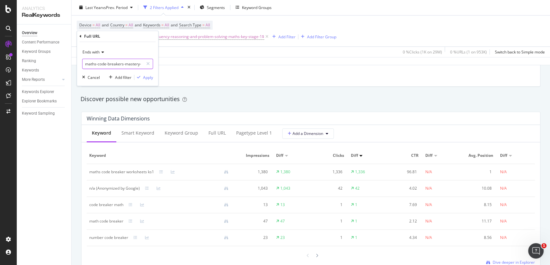
click at [115, 67] on input "maths-code-breakers-mastery-fluency-reasoning-and-problem-solving-maths-key-sta…" at bounding box center [113, 64] width 61 height 10
paste input "communication-cards-aac-[MEDICAL_DATA]-[GEOGRAPHIC_DATA]"
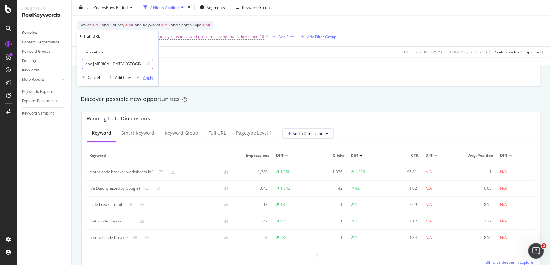
type input "communication-cards-aac-[MEDICAL_DATA]-[GEOGRAPHIC_DATA]"
click at [149, 79] on div "Apply" at bounding box center [148, 77] width 10 height 5
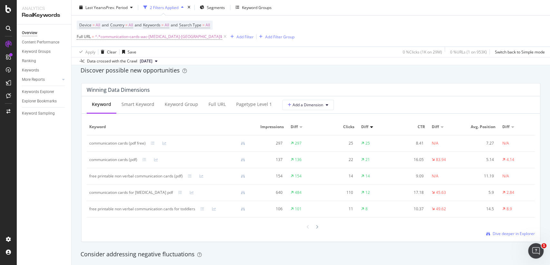
scroll to position [566, 0]
click at [32, 71] on div "Keywords" at bounding box center [30, 70] width 17 height 7
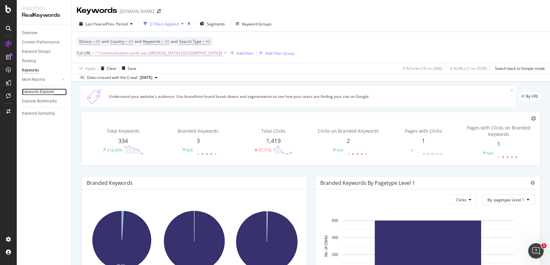
click at [45, 89] on div "Keywords Explorer" at bounding box center [38, 92] width 32 height 7
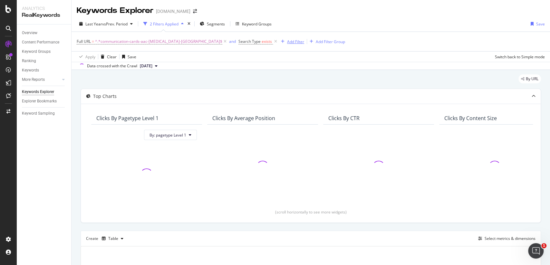
click at [278, 45] on div "Add Filter" at bounding box center [291, 41] width 26 height 7
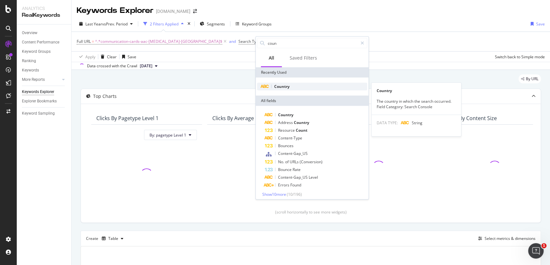
type input "coun"
click at [286, 86] on span "Country" at bounding box center [281, 86] width 15 height 5
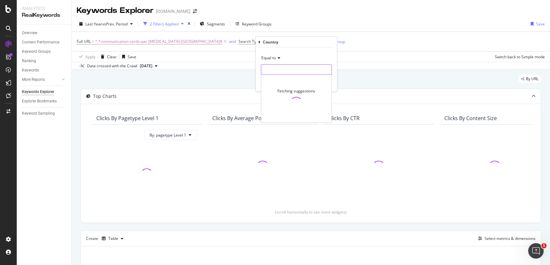
click at [287, 72] on input "text" at bounding box center [296, 69] width 70 height 10
click at [290, 74] on div "Equal to Cancel Add filter Apply" at bounding box center [296, 70] width 81 height 44
click at [291, 71] on input "text" at bounding box center [296, 69] width 70 height 10
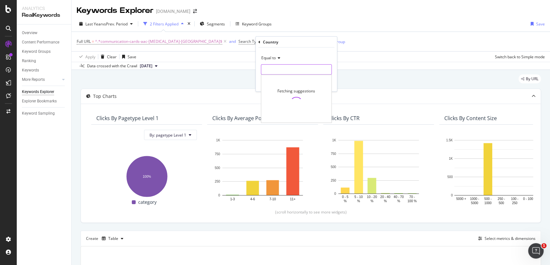
click at [271, 69] on input "text" at bounding box center [296, 69] width 70 height 10
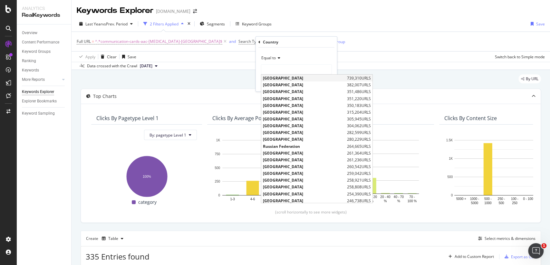
click at [276, 78] on span "[GEOGRAPHIC_DATA]" at bounding box center [304, 77] width 83 height 5
type input "[GEOGRAPHIC_DATA]"
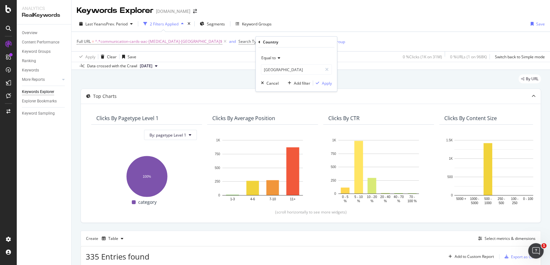
click at [332, 83] on div "Equal to United States of America usa Cancel Add filter Apply" at bounding box center [296, 70] width 81 height 44
click at [326, 83] on div "Apply" at bounding box center [327, 82] width 10 height 5
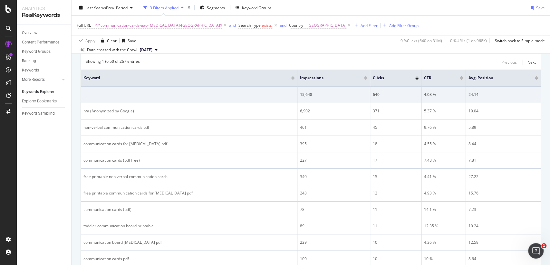
scroll to position [210, 0]
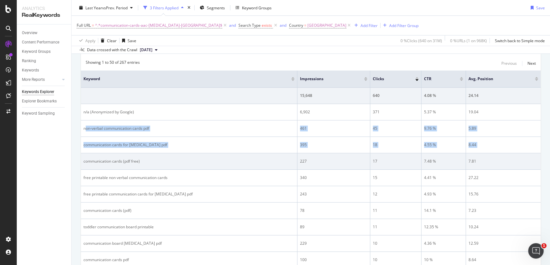
drag, startPoint x: 86, startPoint y: 124, endPoint x: 149, endPoint y: 152, distance: 69.1
click at [149, 153] on td "communication cards (pdf free)" at bounding box center [189, 161] width 217 height 16
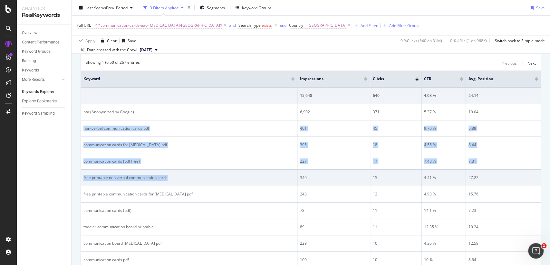
drag, startPoint x: 83, startPoint y: 125, endPoint x: 169, endPoint y: 177, distance: 100.4
copy tbody "non-verbal communication cards pdf 461 45 9.76 % 5.89 communication cards for a…"
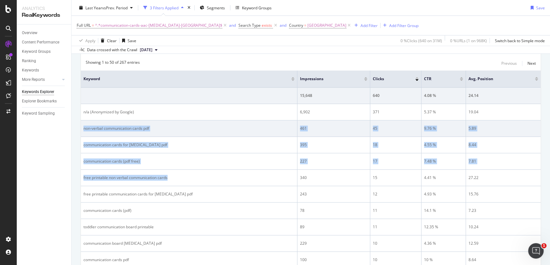
click at [136, 129] on div "non-verbal communication cards pdf" at bounding box center [188, 129] width 211 height 6
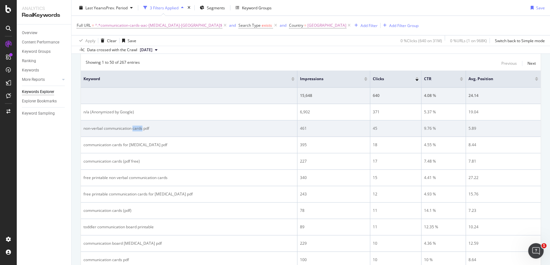
click at [136, 129] on div "non-verbal communication cards pdf" at bounding box center [188, 129] width 211 height 6
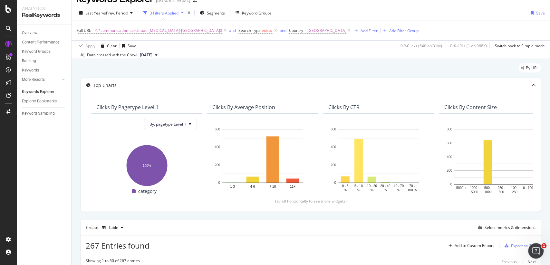
scroll to position [3, 0]
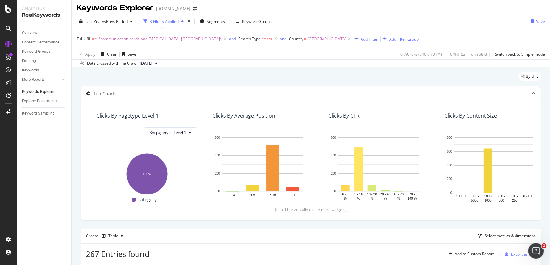
click at [169, 40] on span "^.*communication-cards-aac-[MEDICAL_DATA]-[GEOGRAPHIC_DATA]$" at bounding box center [158, 38] width 127 height 9
click at [222, 39] on icon at bounding box center [224, 39] width 5 height 6
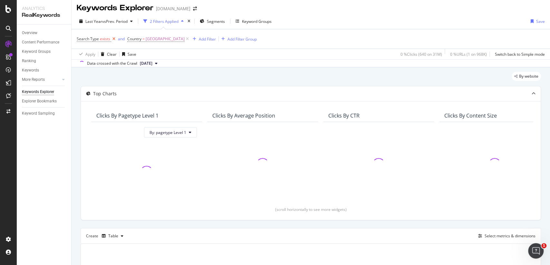
scroll to position [99, 0]
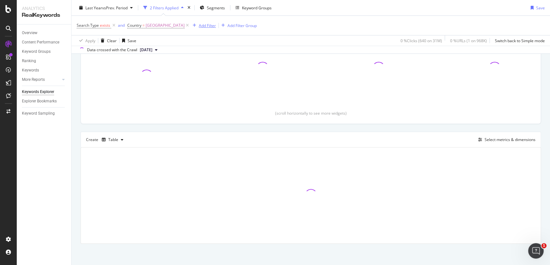
click at [205, 24] on div "Add Filter" at bounding box center [207, 25] width 17 height 5
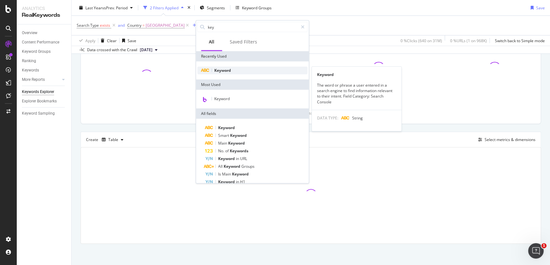
type input "key"
click at [231, 73] on div "Keyword" at bounding box center [252, 71] width 110 height 8
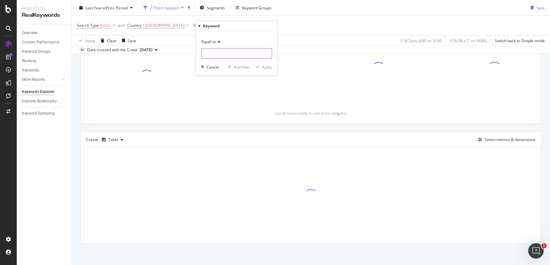
click at [228, 55] on input "text" at bounding box center [236, 53] width 70 height 10
paste input "non-verbal communication cards pdf"
type input "non-verbal communication cards pdf"
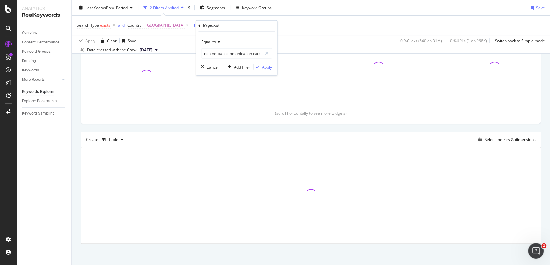
click at [247, 40] on div "Equal to" at bounding box center [236, 42] width 71 height 10
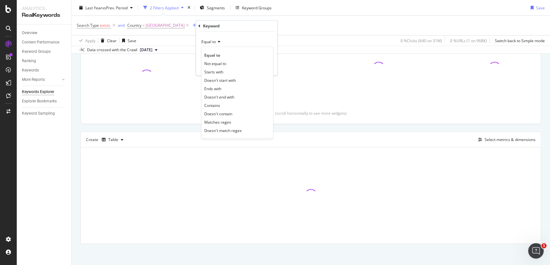
click at [247, 37] on div "Equal to" at bounding box center [236, 42] width 71 height 10
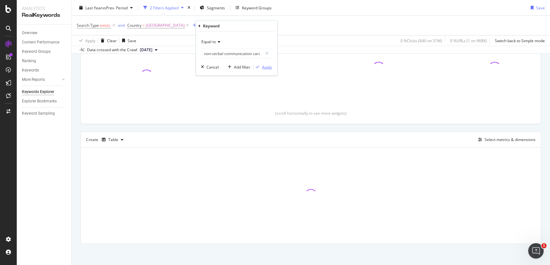
click at [269, 67] on div "Apply" at bounding box center [267, 66] width 10 height 5
click at [491, 141] on div "Select metrics & dimensions" at bounding box center [510, 139] width 51 height 5
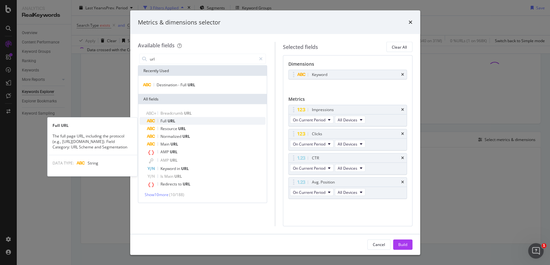
type input "url"
click at [174, 117] on div "Full URL" at bounding box center [206, 121] width 119 height 8
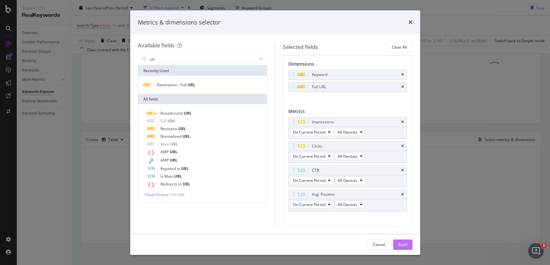
click at [403, 247] on div "Build" at bounding box center [402, 244] width 9 height 5
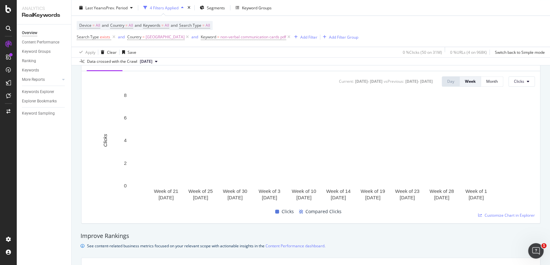
scroll to position [275, 0]
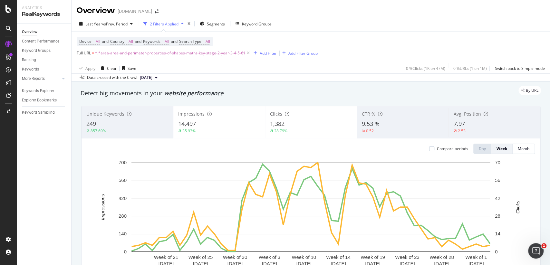
scroll to position [891, 0]
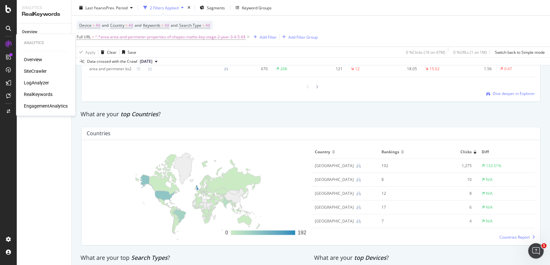
click at [36, 60] on div "Overview" at bounding box center [33, 59] width 18 height 6
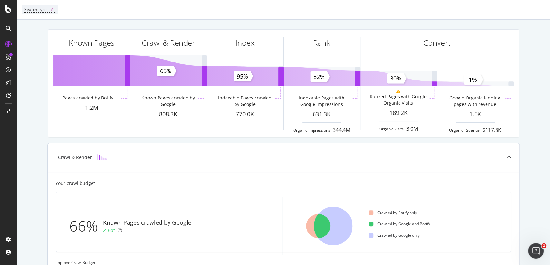
scroll to position [32, 0]
click at [312, 224] on icon at bounding box center [318, 227] width 24 height 24
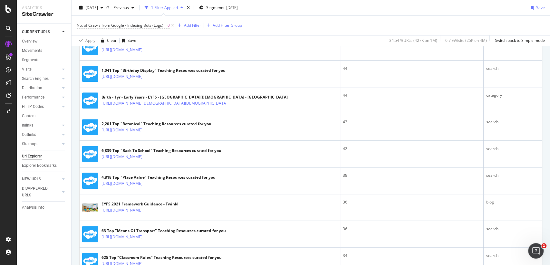
scroll to position [438, 0]
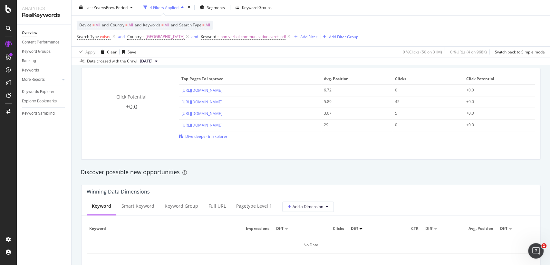
scroll to position [465, 0]
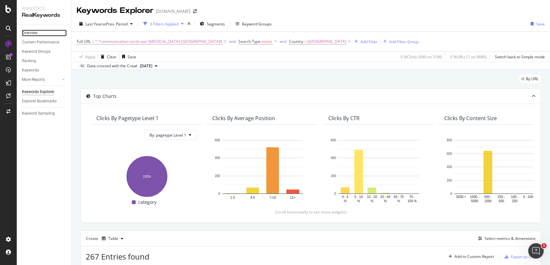
click at [40, 32] on link "Overview" at bounding box center [44, 33] width 45 height 7
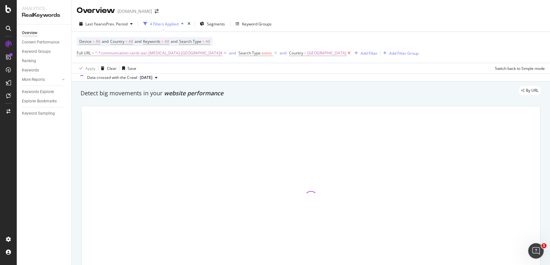
click at [346, 53] on icon at bounding box center [348, 53] width 5 height 6
click at [273, 52] on icon at bounding box center [275, 53] width 5 height 6
click at [144, 52] on span "^.*communication-cards-aac-[MEDICAL_DATA]-[GEOGRAPHIC_DATA]$" at bounding box center [158, 53] width 127 height 9
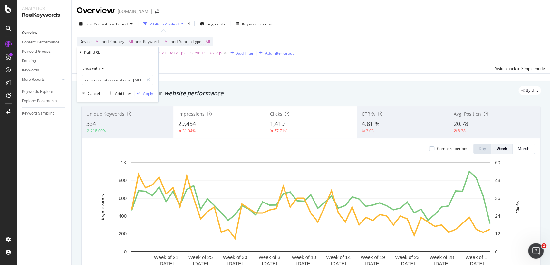
click at [124, 82] on input "communication-cards-aac-[MEDICAL_DATA]-[GEOGRAPHIC_DATA]" at bounding box center [113, 80] width 61 height 10
type input "wet-play-dot-to-dot-Sheets"
click at [146, 93] on div "Apply" at bounding box center [148, 93] width 10 height 5
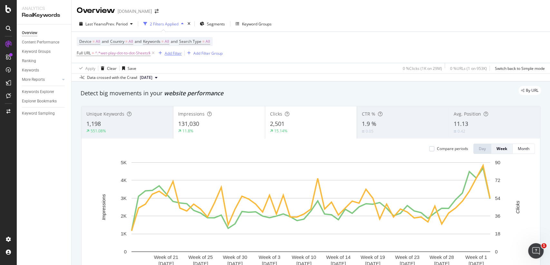
click at [171, 53] on div "Add Filter" at bounding box center [173, 53] width 17 height 5
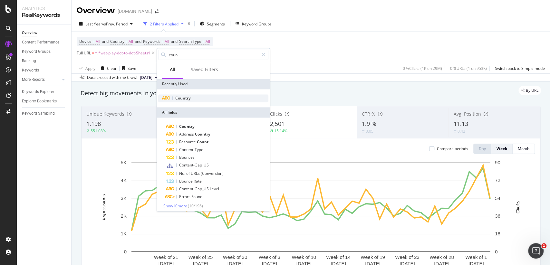
type input "coun"
click at [191, 99] on div "Country" at bounding box center [213, 98] width 110 height 8
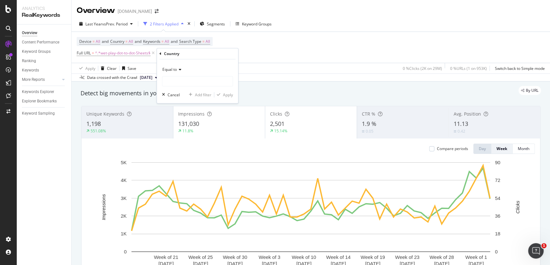
click at [208, 87] on div "Equal to Cancel Add filter Apply" at bounding box center [197, 81] width 81 height 44
click at [204, 84] on input "text" at bounding box center [197, 81] width 70 height 10
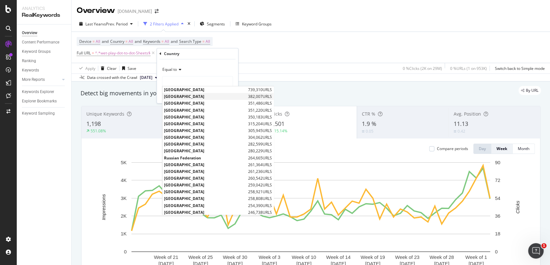
click at [204, 93] on div "[GEOGRAPHIC_DATA] 382,007 URLS" at bounding box center [217, 96] width 111 height 7
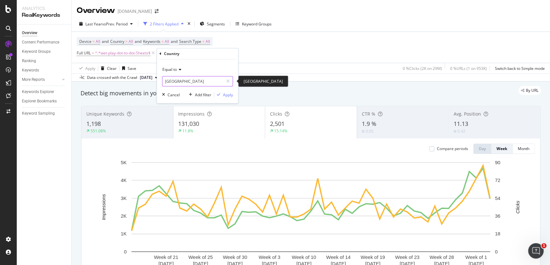
click at [202, 80] on input "[GEOGRAPHIC_DATA]" at bounding box center [192, 81] width 61 height 10
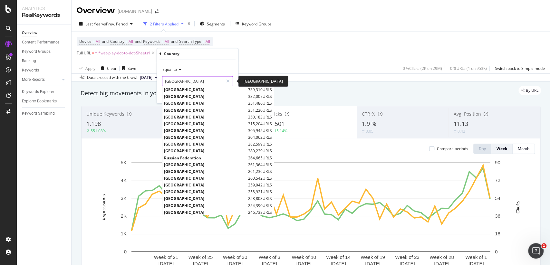
click at [202, 80] on input "[GEOGRAPHIC_DATA]" at bounding box center [192, 81] width 61 height 10
click at [203, 87] on span "[GEOGRAPHIC_DATA]" at bounding box center [205, 89] width 83 height 5
type input "[GEOGRAPHIC_DATA]"
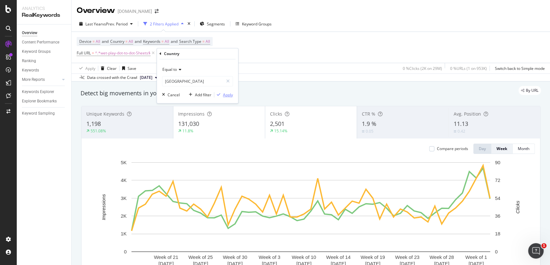
click at [229, 94] on div "Apply" at bounding box center [228, 94] width 10 height 5
